Goal: Contribute content: Add original content to the website for others to see

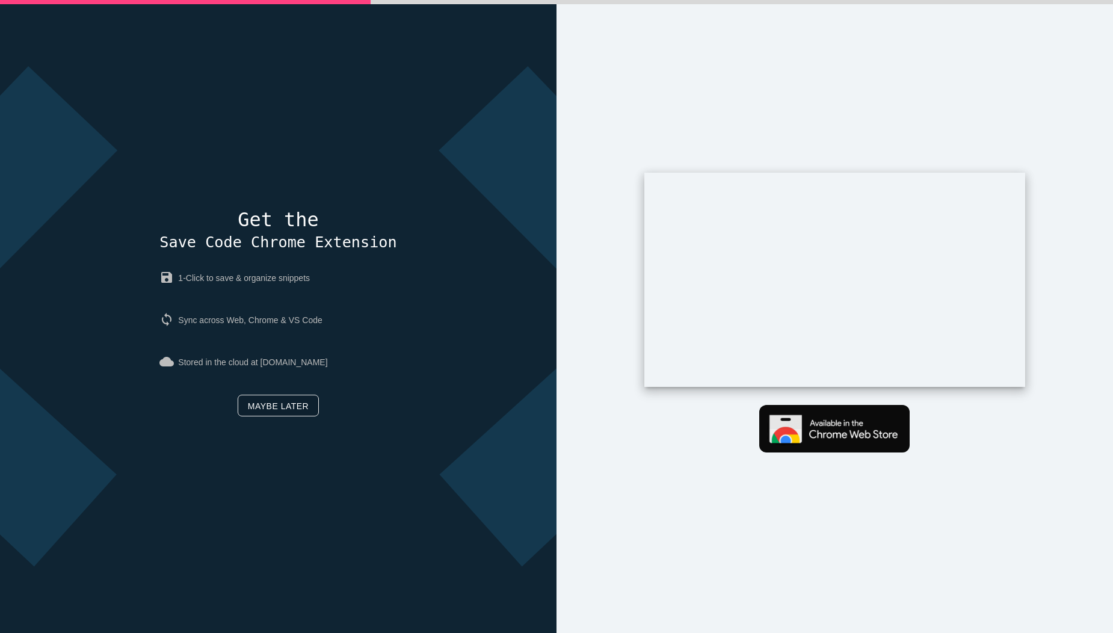
click at [285, 406] on link "Maybe later" at bounding box center [278, 406] width 81 height 22
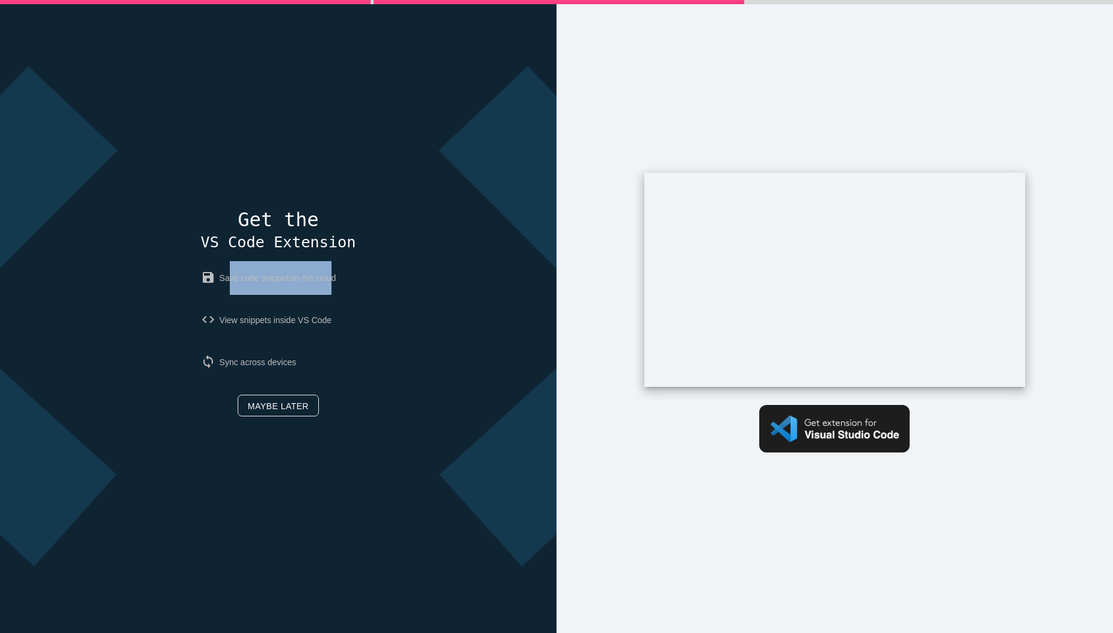
drag, startPoint x: 224, startPoint y: 276, endPoint x: 331, endPoint y: 291, distance: 108.2
click at [331, 291] on p "save Save code snippets in the cloud" at bounding box center [278, 278] width 155 height 34
click at [291, 409] on link "Maybe later" at bounding box center [278, 406] width 81 height 22
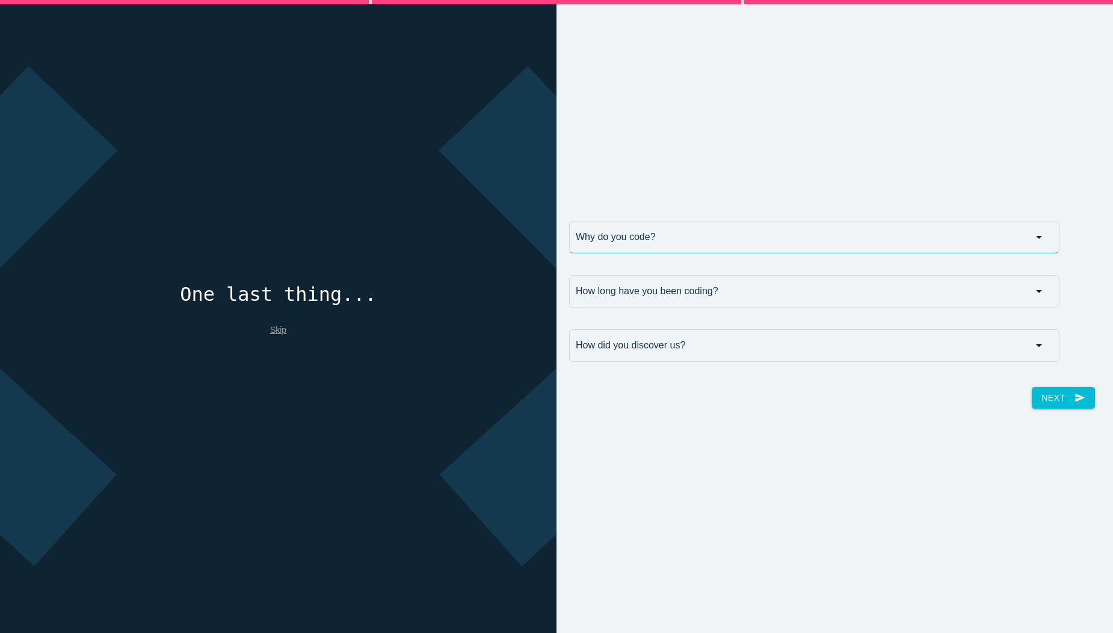
click at [720, 230] on input "Why do you code?" at bounding box center [814, 237] width 490 height 32
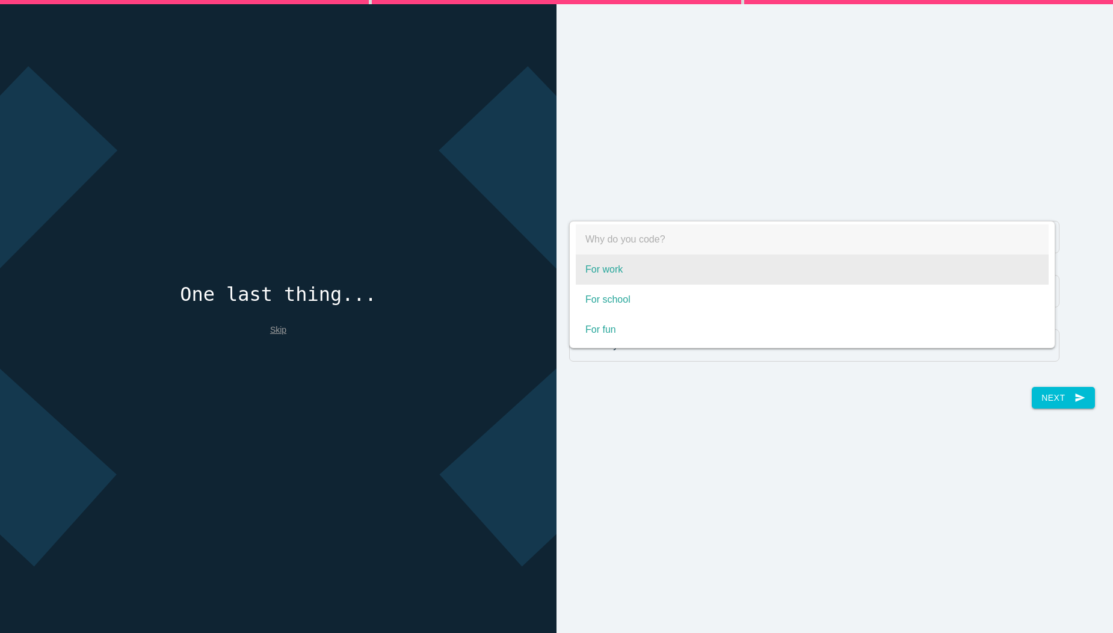
click at [698, 272] on span "For work" at bounding box center [812, 270] width 473 height 30
select select "For work"
type input "For work"
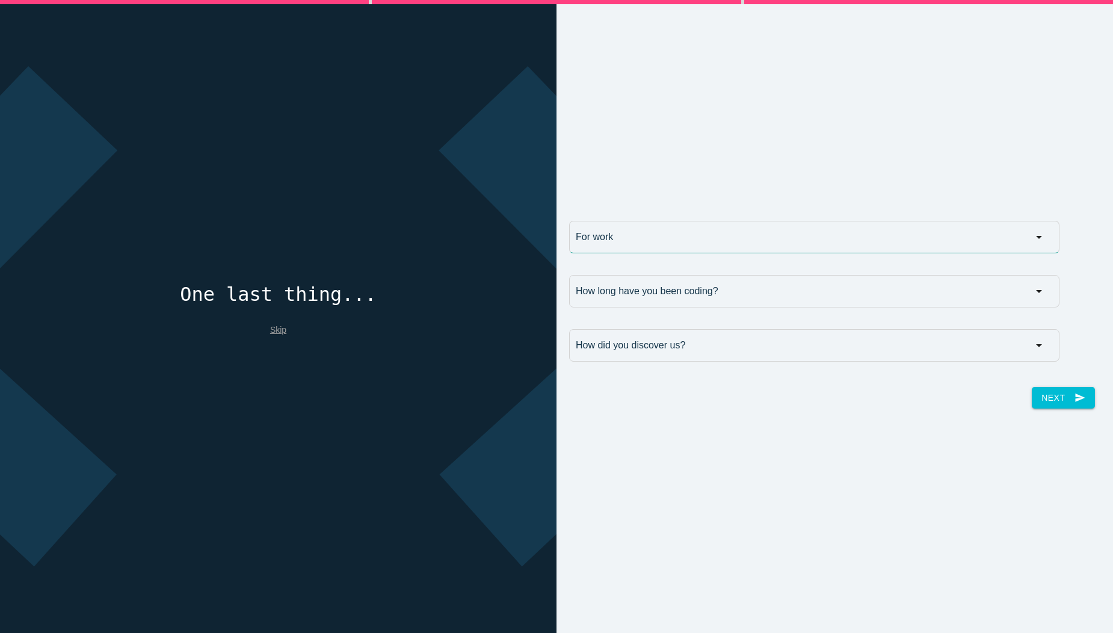
click at [739, 238] on input "For work" at bounding box center [814, 237] width 490 height 32
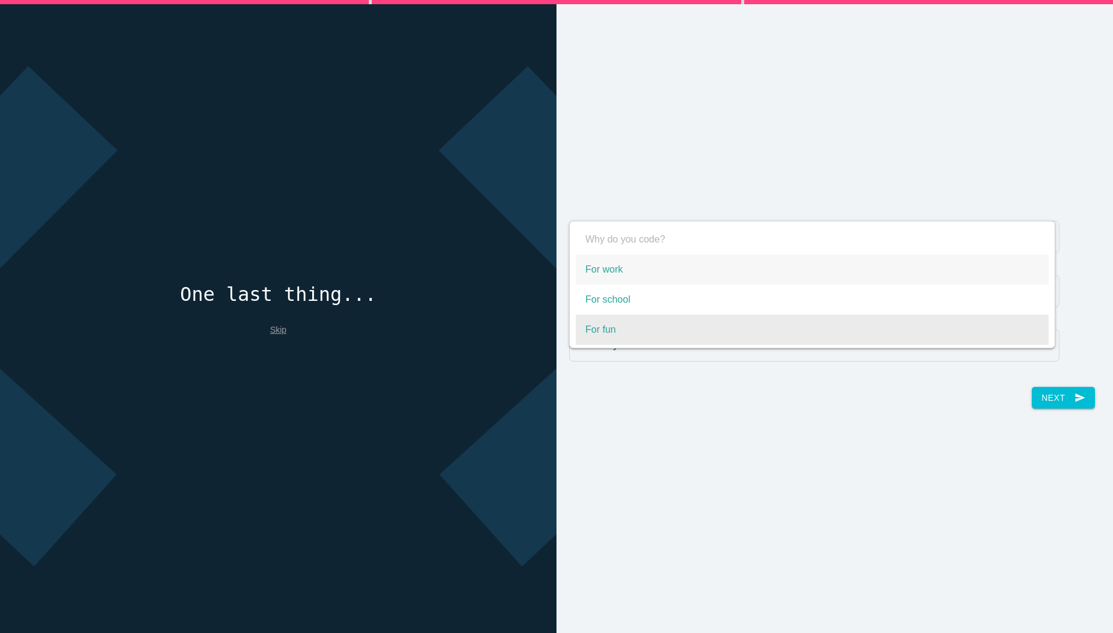
click at [733, 320] on span "For fun" at bounding box center [812, 330] width 473 height 30
select select "For fun"
type input "For fun"
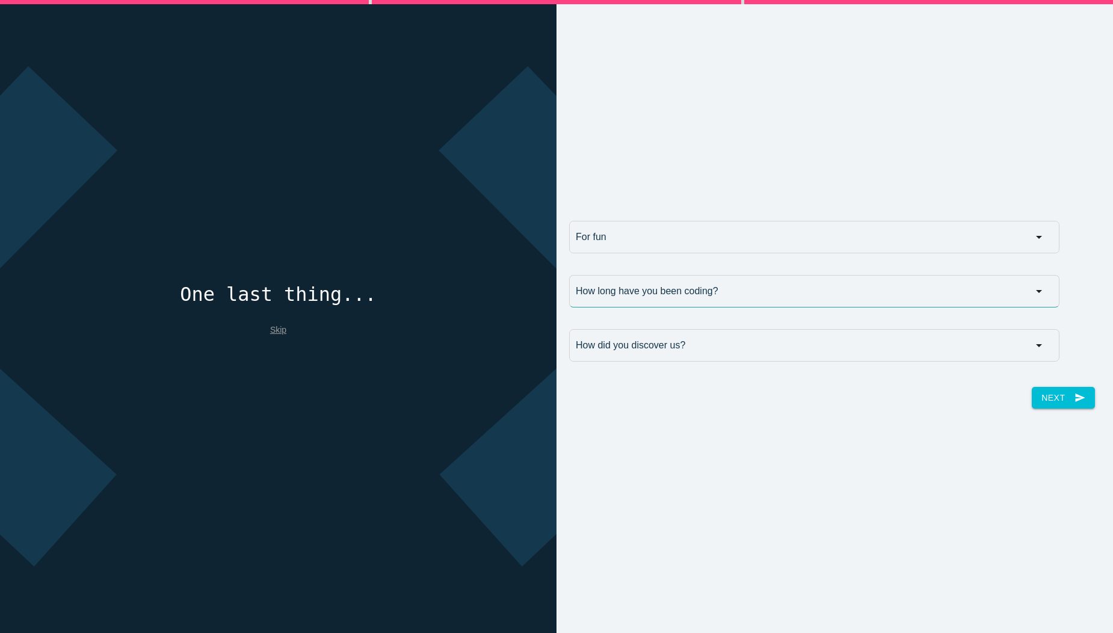
click at [773, 301] on input "How long have you been coding?" at bounding box center [814, 291] width 490 height 32
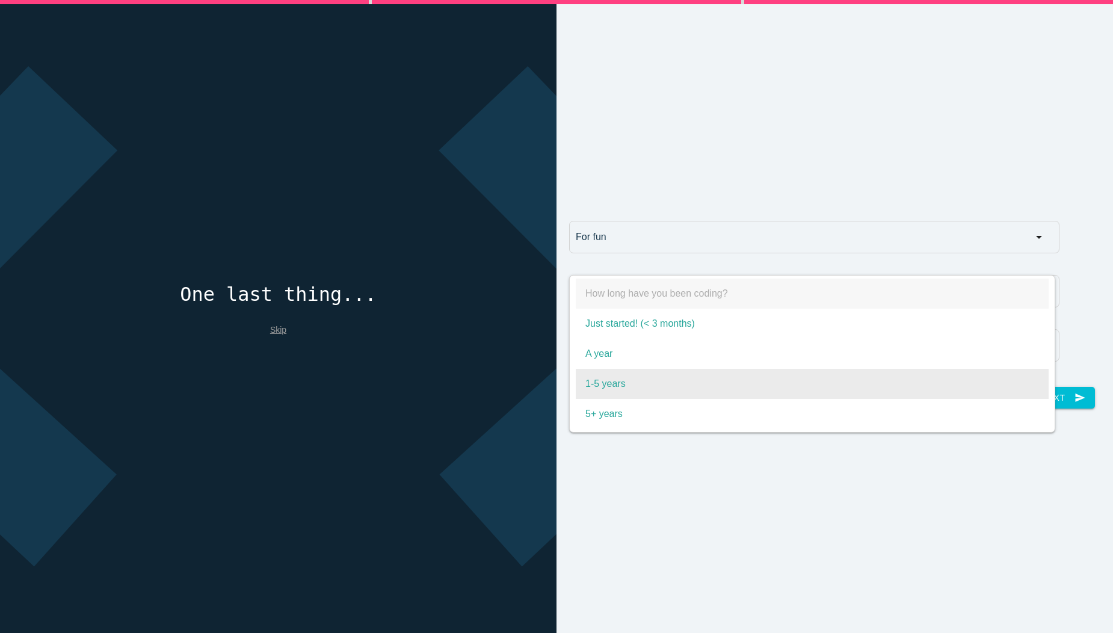
click at [763, 388] on span "1-5 years" at bounding box center [812, 384] width 473 height 30
select select "1-5 years"
type input "1-5 years"
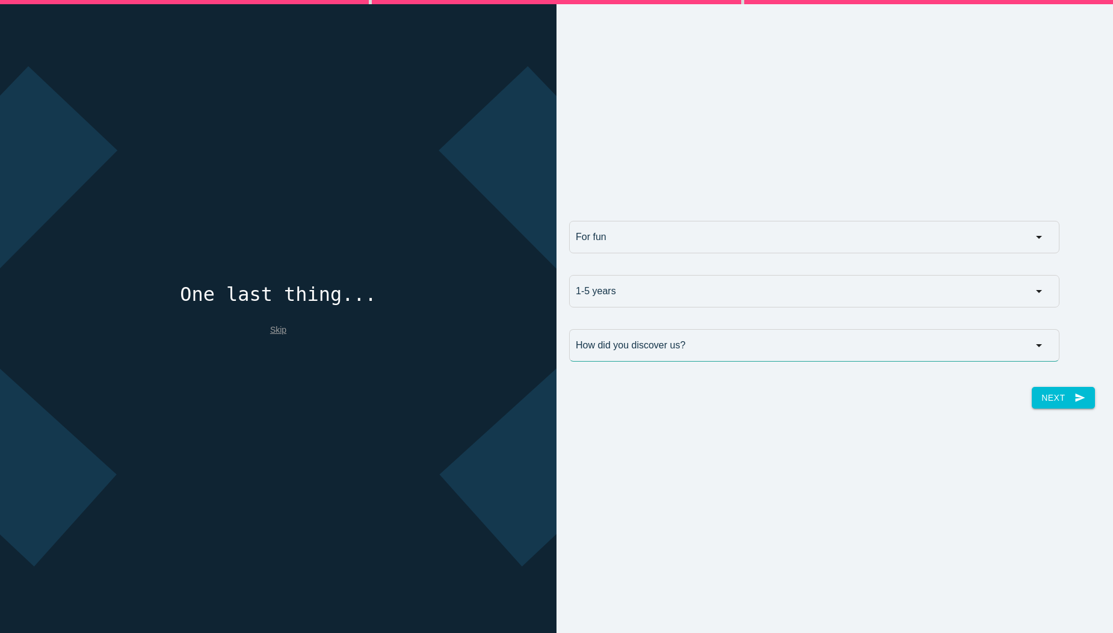
click at [834, 353] on input "How did you discover us?" at bounding box center [814, 345] width 490 height 32
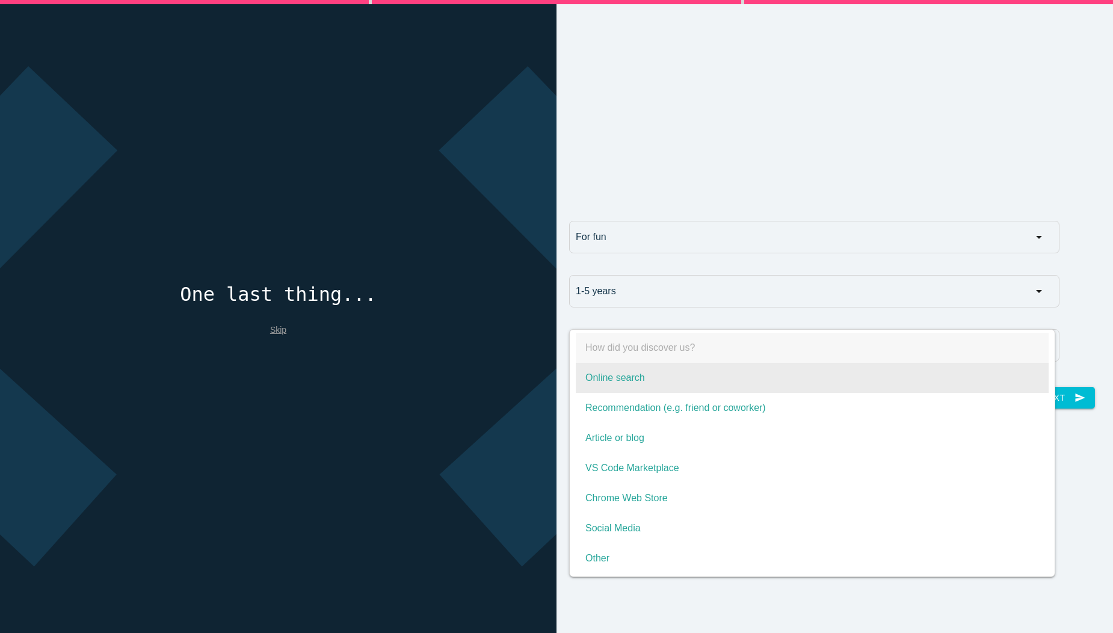
click at [838, 381] on span "Online search" at bounding box center [812, 378] width 473 height 30
select select "Online search"
type input "Online search"
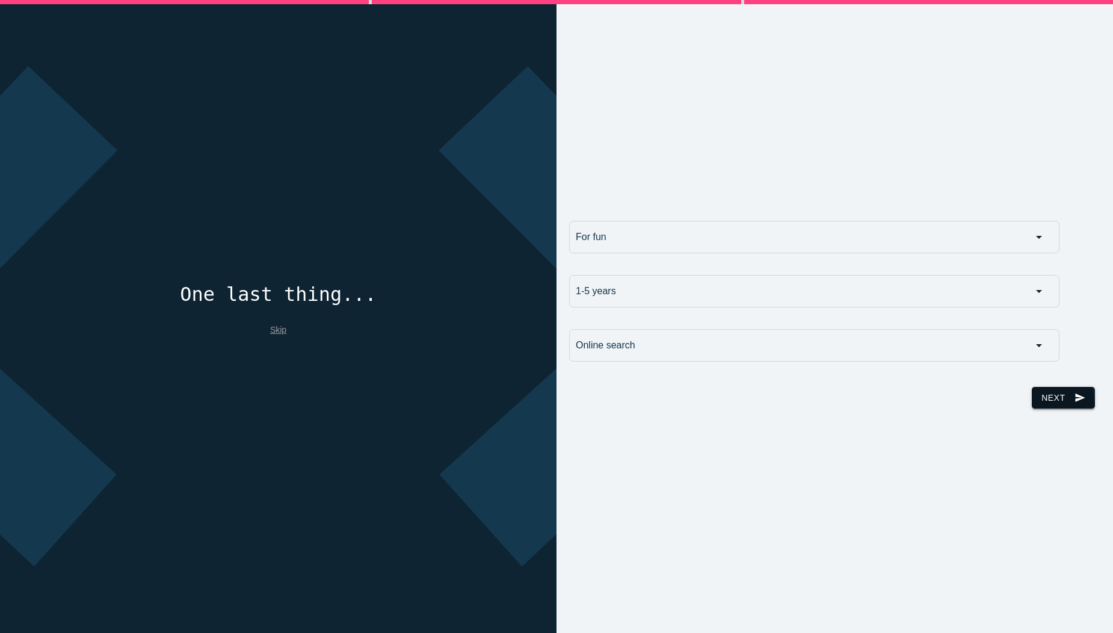
click at [1032, 406] on button "Next send" at bounding box center [1063, 398] width 63 height 22
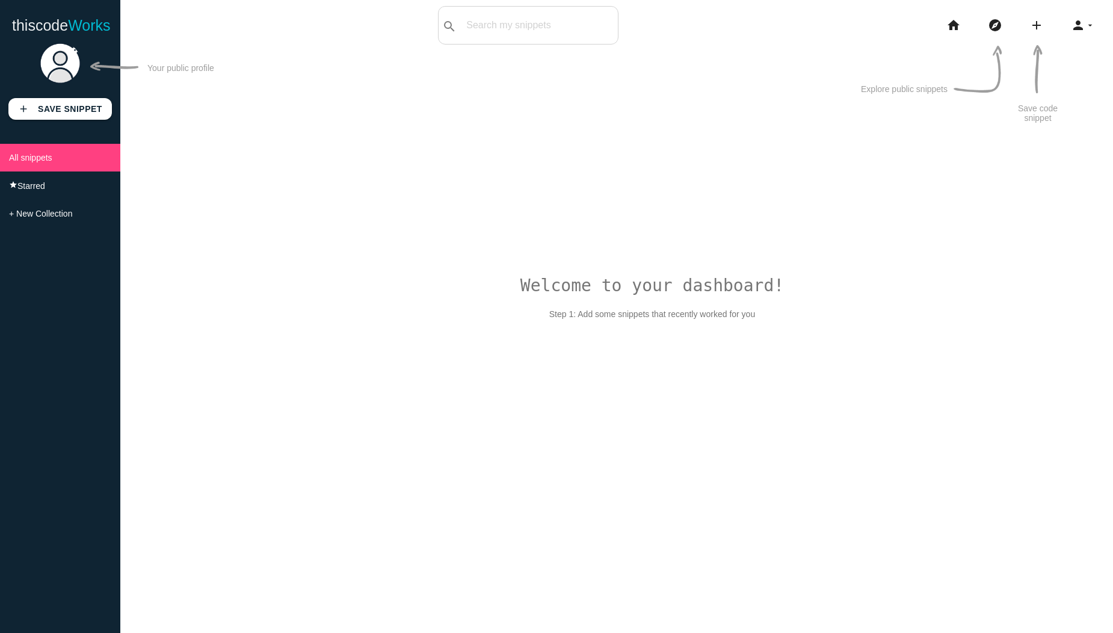
click at [483, 295] on div "Welcome to your dashboard! Step 1: Add some snippets that recently worked for y…" at bounding box center [616, 355] width 993 height 633
click at [98, 102] on link "add Save Snippet" at bounding box center [59, 109] width 103 height 22
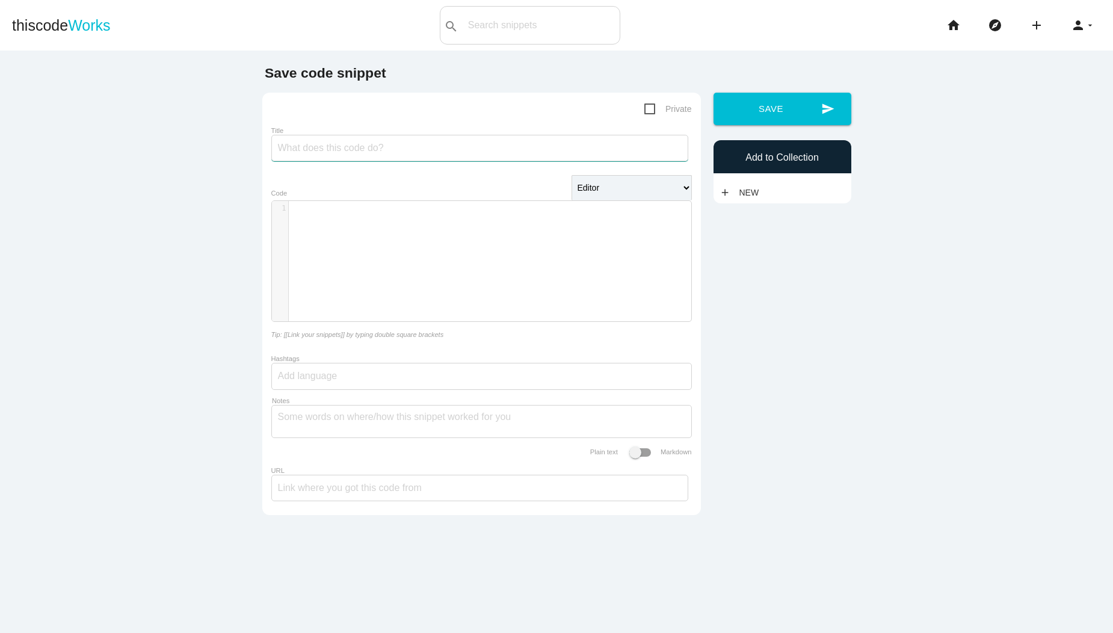
click at [428, 141] on input "Title" at bounding box center [479, 148] width 417 height 26
click at [714, 93] on button "send Save" at bounding box center [783, 109] width 138 height 32
click at [428, 141] on input "Javascript concepts" at bounding box center [479, 148] width 417 height 26
click at [429, 150] on input "Javascript concepts" at bounding box center [479, 148] width 417 height 26
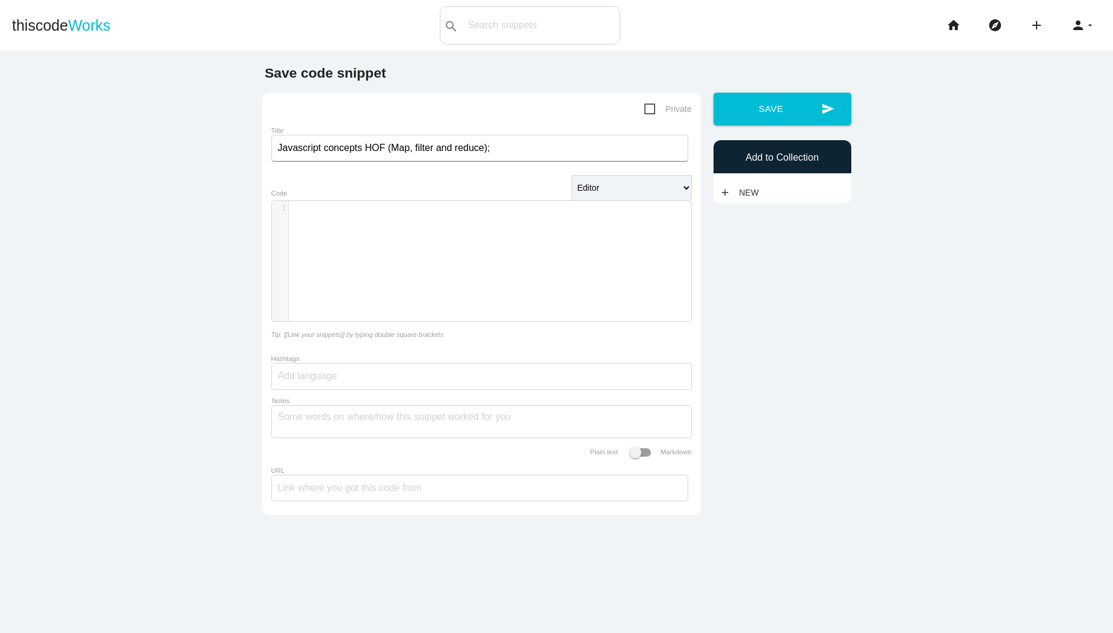
click at [392, 149] on input "Javascript concepts HOF (Map, filter and reduce);" at bounding box center [479, 148] width 417 height 26
click at [504, 147] on input "Javascript concepts HOF (map, filter and reduce);" at bounding box center [479, 148] width 417 height 26
type input "Javascript concepts HOF (map, filter and reduce)"
click at [432, 238] on div "​ x 1 ​" at bounding box center [490, 270] width 437 height 138
click at [365, 372] on div at bounding box center [481, 376] width 421 height 27
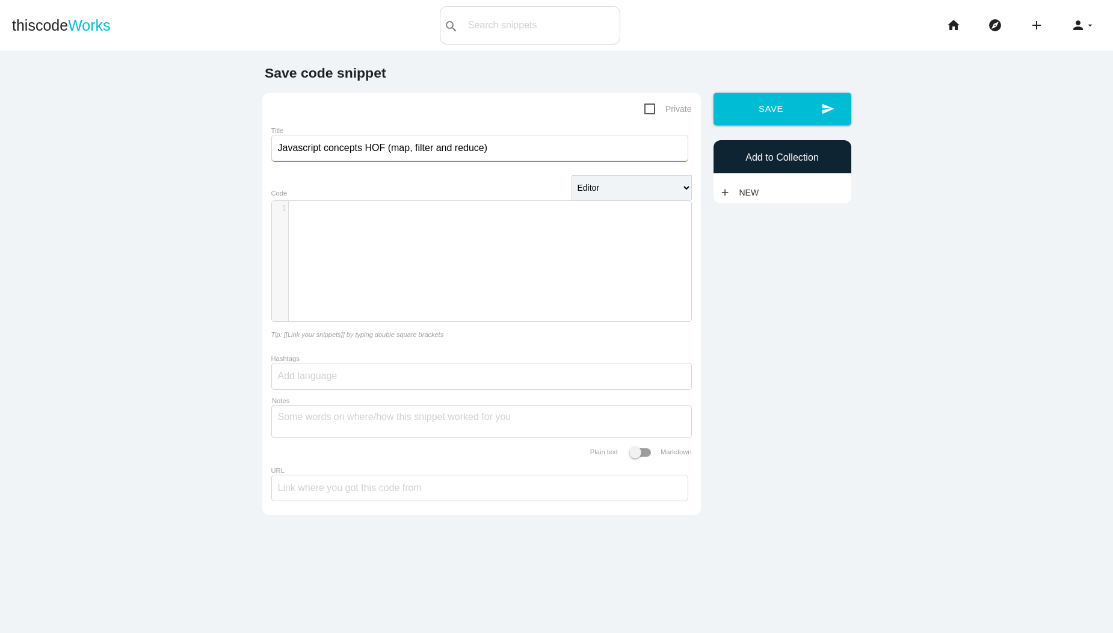
click at [365, 372] on div at bounding box center [481, 376] width 421 height 27
type input "javascript"
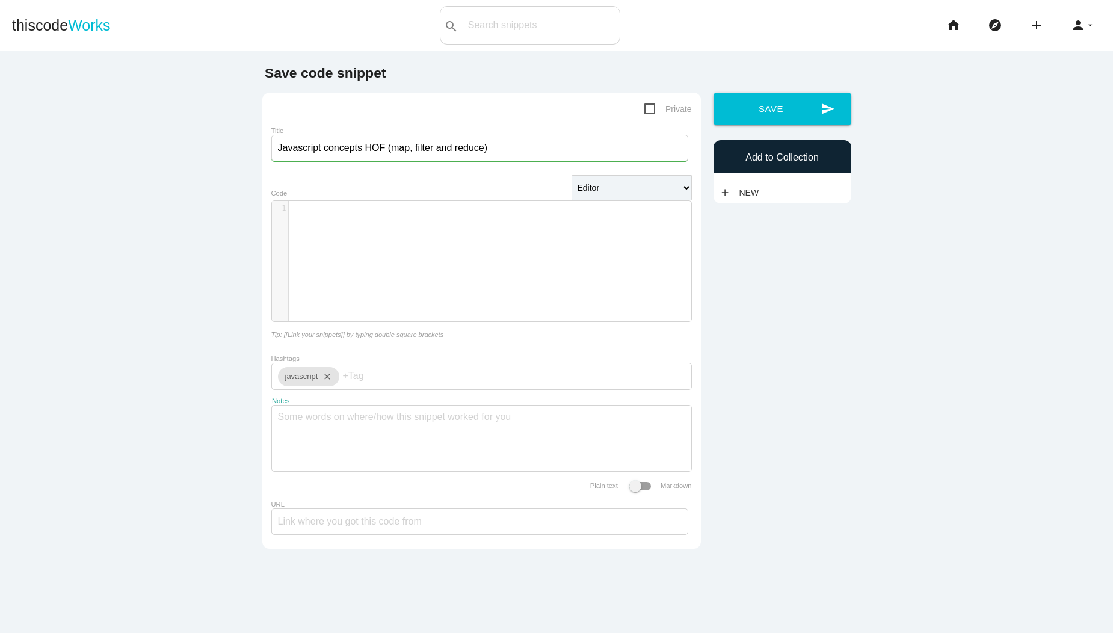
click at [348, 412] on textarea "Notes" at bounding box center [481, 435] width 407 height 59
click at [346, 532] on input "URL" at bounding box center [479, 521] width 417 height 26
type input "programmiz"
click at [328, 298] on div "​ x 1 ​" at bounding box center [490, 270] width 437 height 138
select select "javascript"
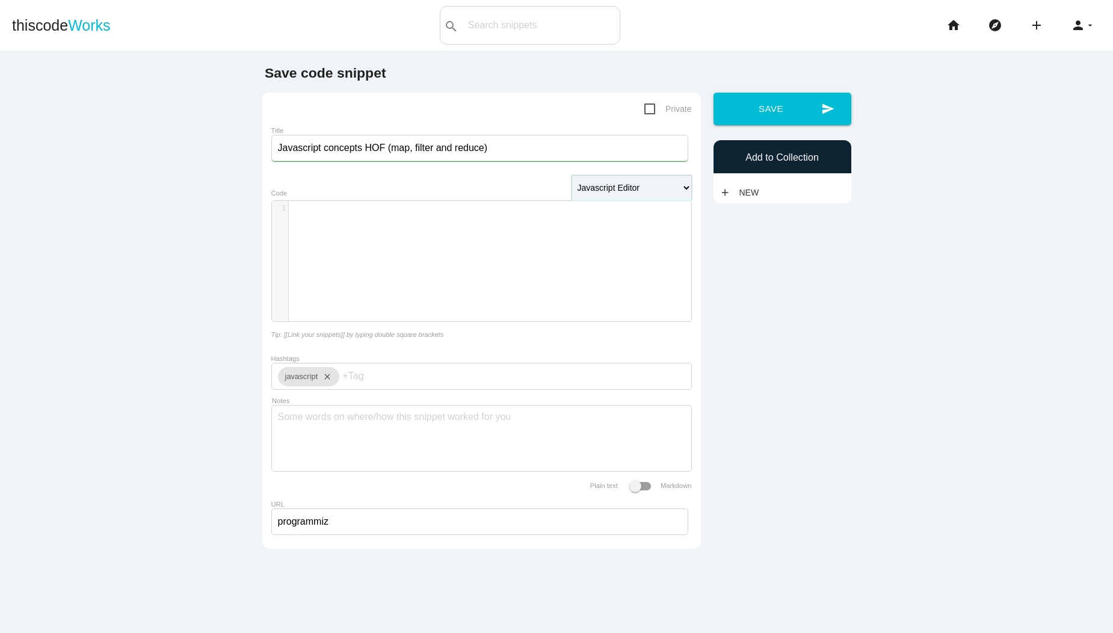
click at [572, 175] on select "Editor HTML Editor Javascript Editor PHP Editor Python Editor" at bounding box center [632, 187] width 120 height 25
click at [499, 222] on div "​ x 1 ​" at bounding box center [490, 270] width 437 height 138
